Goal: Task Accomplishment & Management: Use online tool/utility

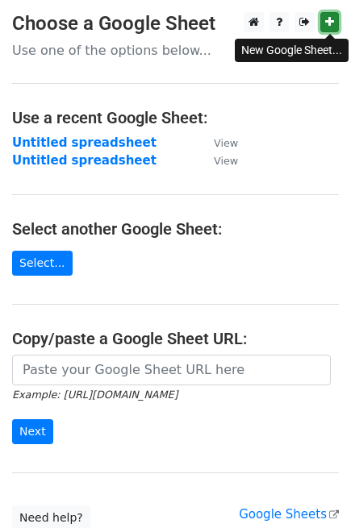
click at [335, 16] on link at bounding box center [329, 22] width 19 height 20
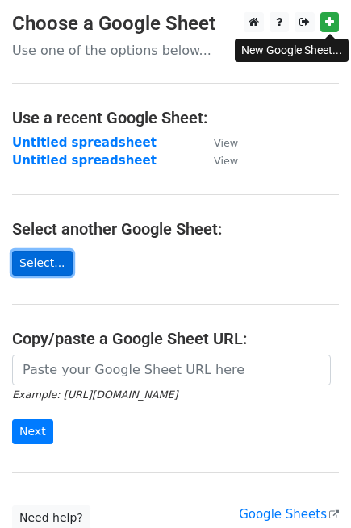
click at [19, 260] on link "Select..." at bounding box center [42, 263] width 60 height 25
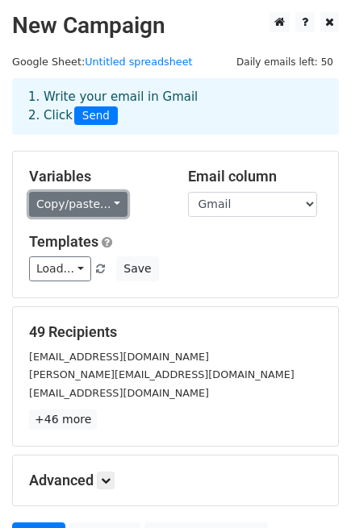
click at [99, 205] on link "Copy/paste..." at bounding box center [78, 204] width 98 height 25
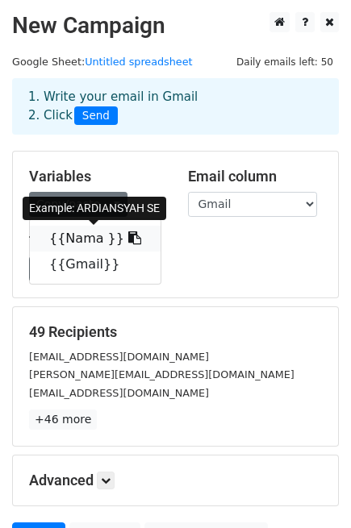
click at [128, 240] on icon at bounding box center [134, 237] width 13 height 13
